Goal: Contribute content: Contribute content

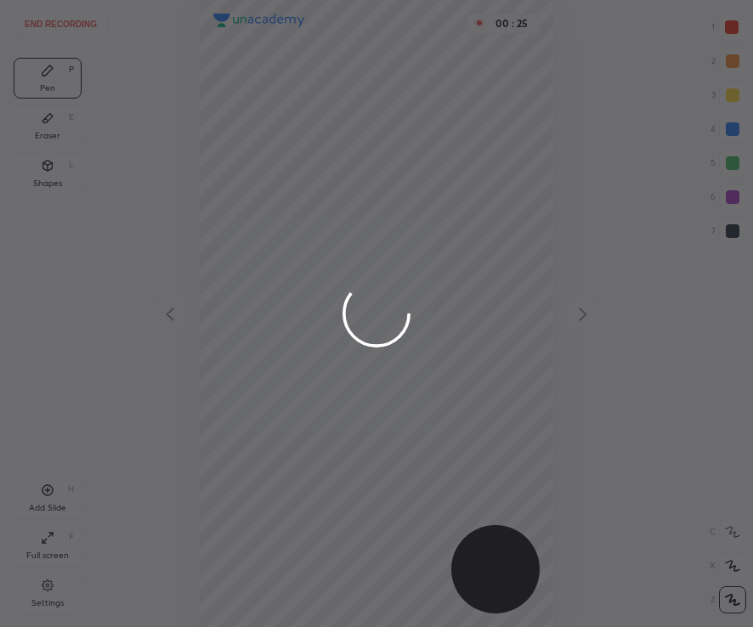
scroll to position [627, 480]
click at [734, 29] on div at bounding box center [376, 313] width 753 height 627
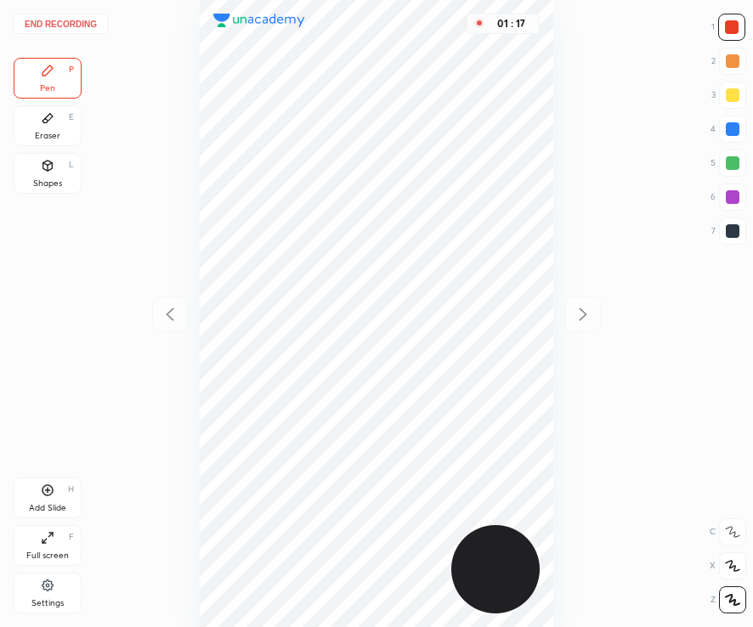
click at [730, 238] on div at bounding box center [732, 230] width 27 height 27
click at [81, 22] on button "End recording" at bounding box center [61, 24] width 94 height 20
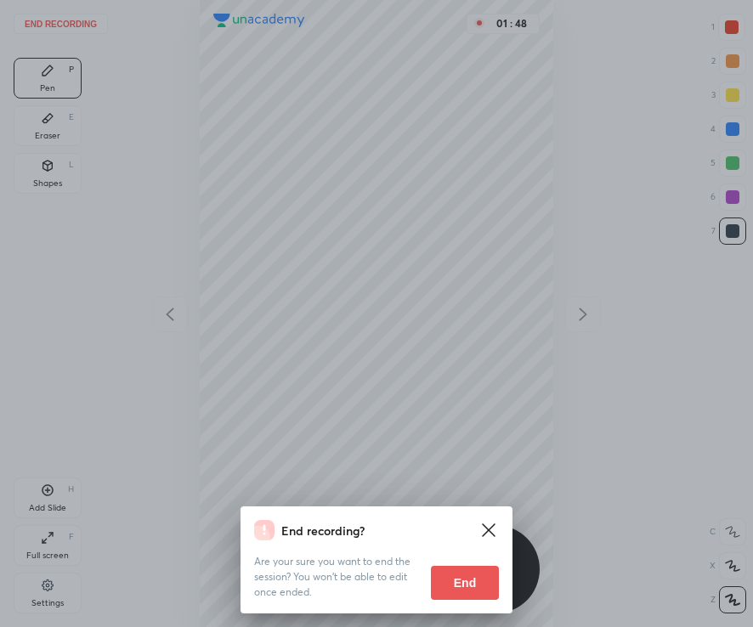
click at [469, 584] on button "End" at bounding box center [465, 583] width 68 height 34
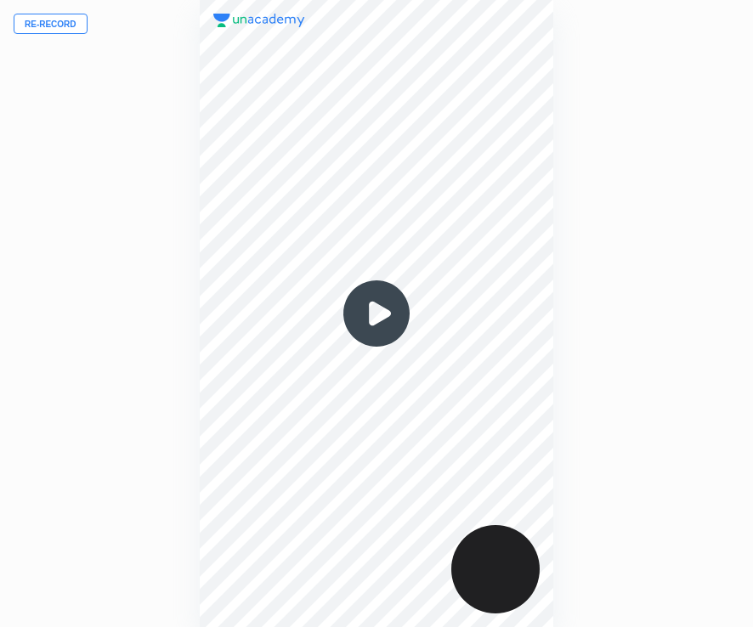
click at [50, 25] on button "Re-record" at bounding box center [51, 24] width 74 height 20
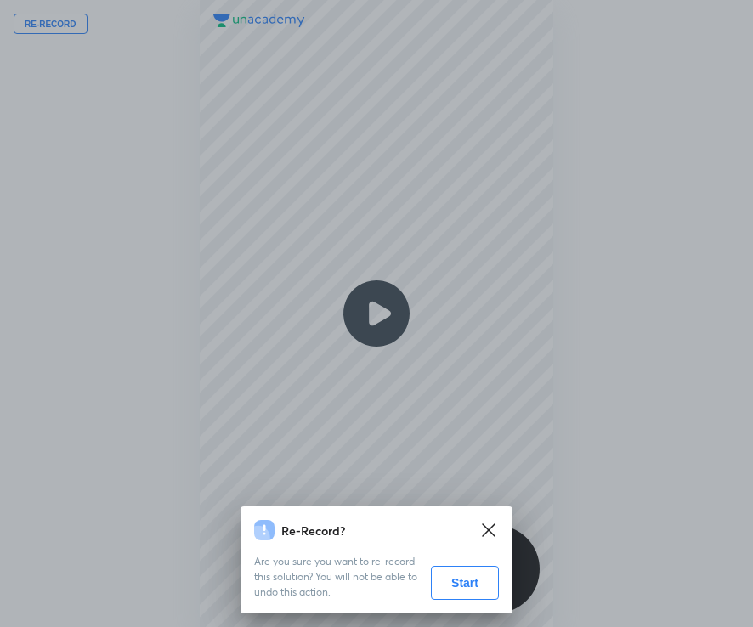
click at [469, 589] on button "Start" at bounding box center [465, 583] width 68 height 34
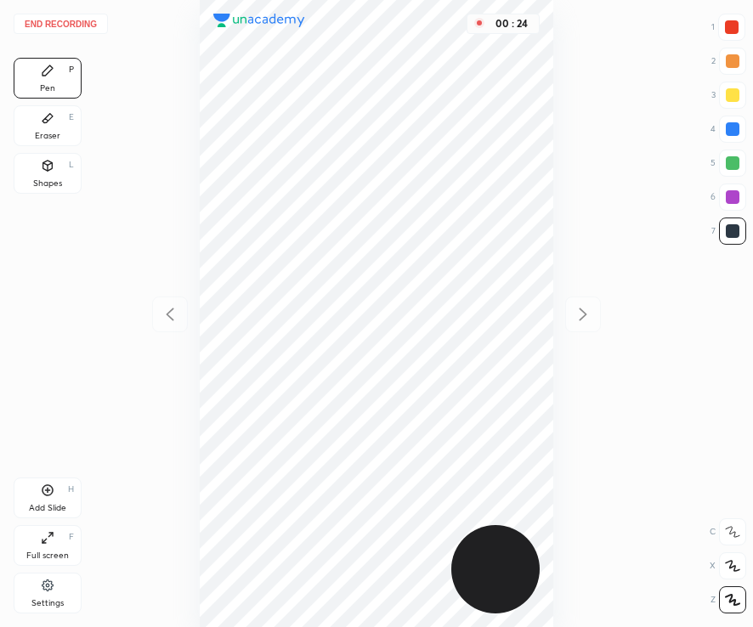
click at [736, 31] on div at bounding box center [732, 27] width 14 height 14
click at [727, 233] on div at bounding box center [732, 231] width 14 height 14
click at [52, 504] on div "Add Slide" at bounding box center [47, 508] width 37 height 8
click at [51, 502] on div "Add Slide H" at bounding box center [48, 497] width 68 height 41
click at [88, 26] on button "End recording" at bounding box center [61, 24] width 94 height 20
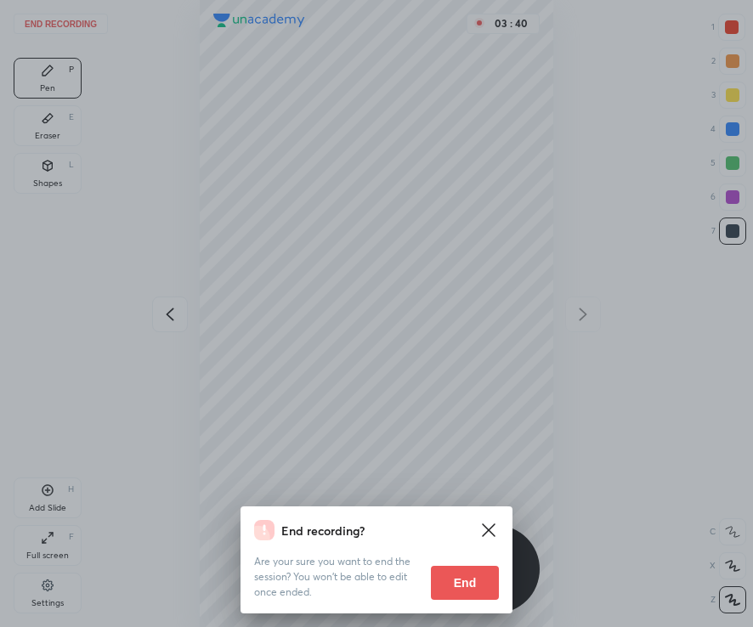
click at [472, 588] on button "End" at bounding box center [465, 583] width 68 height 34
